Goal: Book appointment/travel/reservation

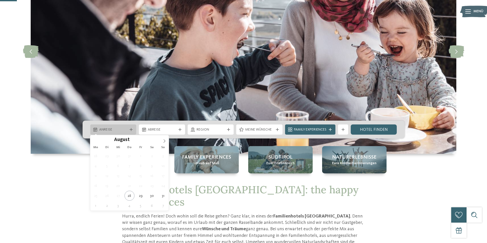
click at [122, 129] on span "Anreise" at bounding box center [113, 129] width 28 height 5
type div "[DATE]"
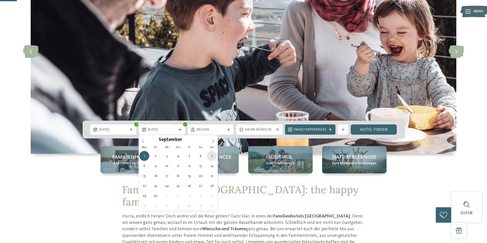
type div "[DATE]"
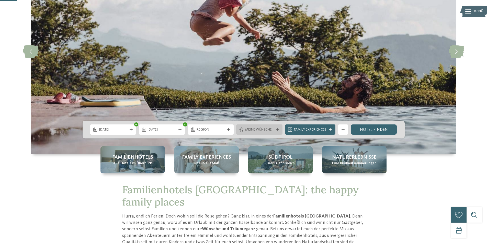
click at [266, 131] on span "Meine Wünsche" at bounding box center [259, 129] width 28 height 5
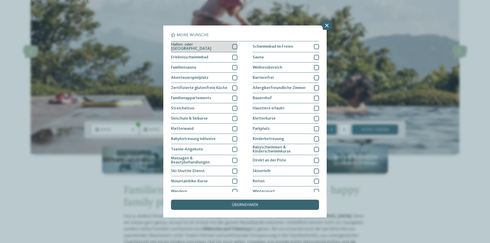
click at [233, 44] on div at bounding box center [234, 46] width 5 height 5
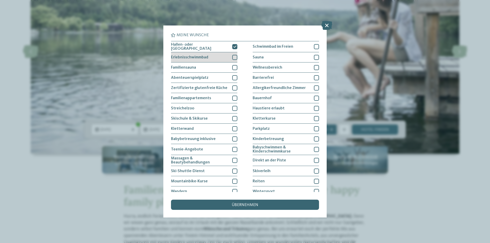
click at [233, 56] on div at bounding box center [234, 57] width 5 height 5
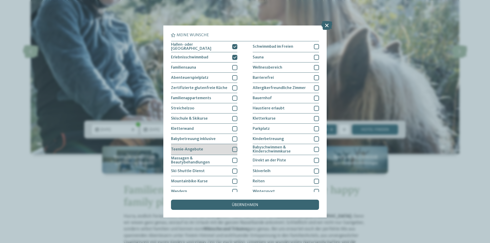
click at [233, 148] on div at bounding box center [234, 149] width 5 height 5
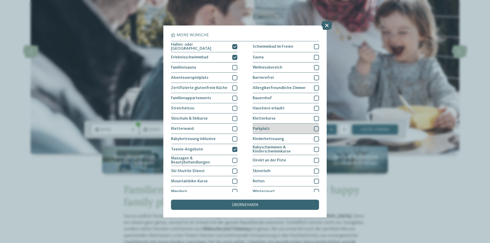
click at [314, 127] on div at bounding box center [316, 128] width 5 height 5
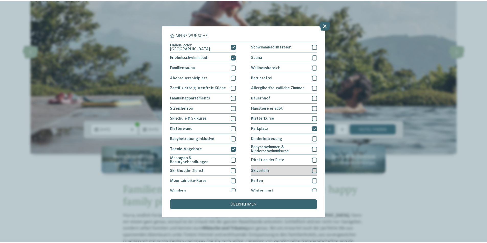
scroll to position [24, 0]
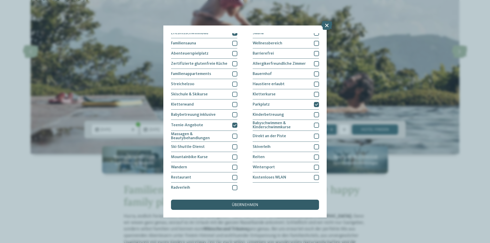
click at [245, 204] on span "übernehmen" at bounding box center [245, 205] width 27 height 4
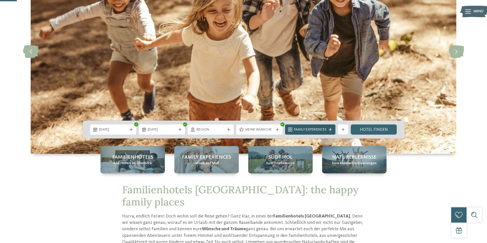
click at [307, 127] on span "Family Experiences" at bounding box center [310, 129] width 32 height 5
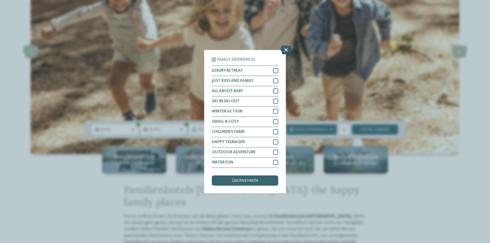
click at [287, 49] on icon at bounding box center [286, 49] width 11 height 9
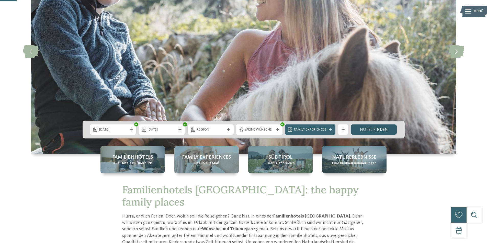
click at [369, 128] on link "Hotel finden" at bounding box center [373, 130] width 46 height 10
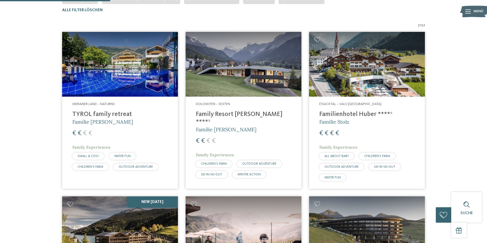
click at [113, 84] on img at bounding box center [120, 64] width 116 height 65
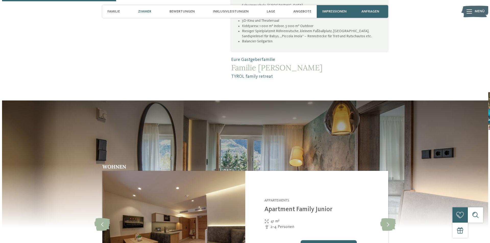
scroll to position [434, 0]
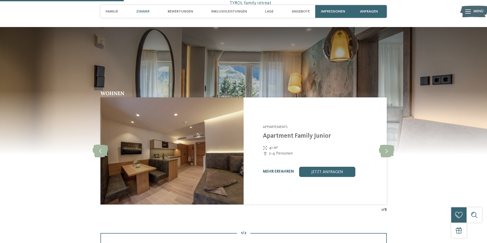
click at [279, 171] on link "mehr erfahren" at bounding box center [278, 172] width 31 height 4
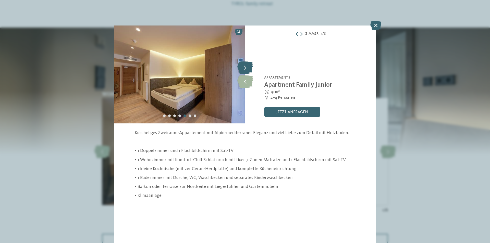
click at [247, 65] on icon at bounding box center [246, 67] width 16 height 13
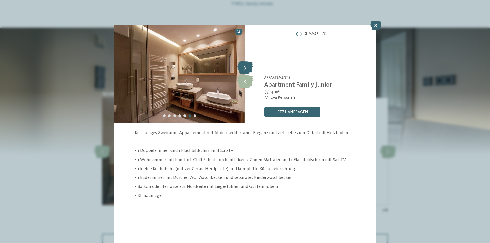
click at [247, 65] on icon at bounding box center [246, 67] width 16 height 13
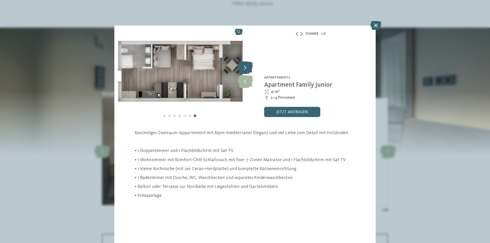
click at [247, 65] on icon at bounding box center [246, 67] width 16 height 13
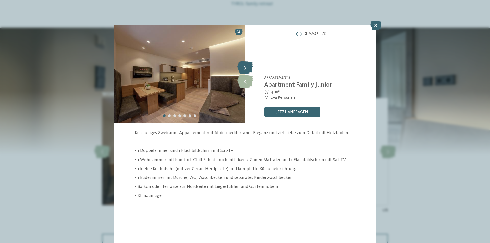
click at [247, 65] on icon at bounding box center [246, 67] width 16 height 13
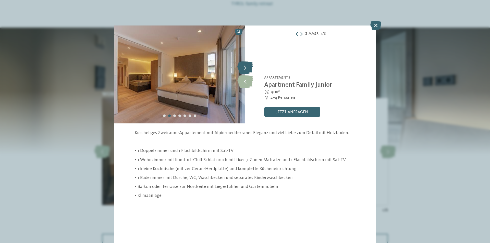
click at [247, 65] on icon at bounding box center [246, 67] width 16 height 13
